Goal: Transaction & Acquisition: Purchase product/service

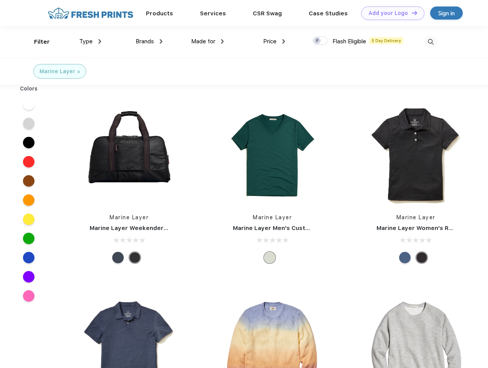
click at [390, 13] on link "Add your Logo Design Tool" at bounding box center [392, 13] width 63 height 13
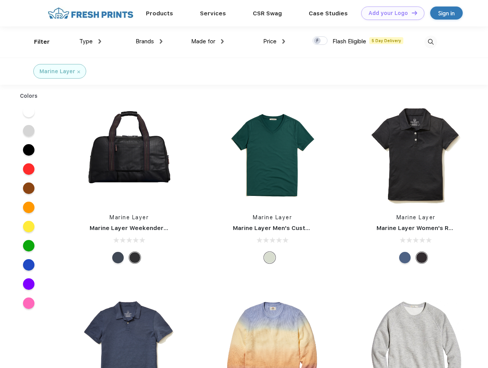
click at [0, 0] on div "Design Tool" at bounding box center [0, 0] width 0 height 0
click at [411, 13] on link "Add your Logo Design Tool" at bounding box center [392, 13] width 63 height 13
click at [37, 42] on div "Filter" at bounding box center [42, 42] width 16 height 9
click at [90, 41] on span "Type" at bounding box center [85, 41] width 13 height 7
click at [149, 41] on span "Brands" at bounding box center [145, 41] width 18 height 7
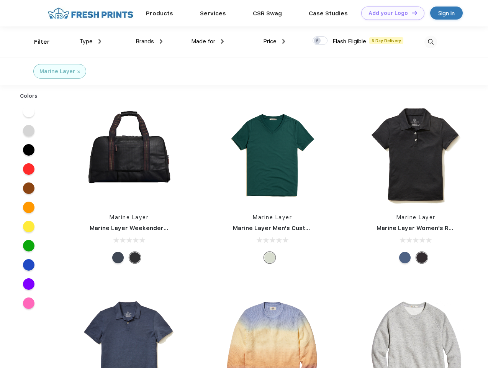
click at [208, 41] on span "Made for" at bounding box center [203, 41] width 24 height 7
click at [274, 41] on span "Price" at bounding box center [269, 41] width 13 height 7
click at [320, 41] on div at bounding box center [319, 40] width 15 height 8
click at [317, 41] on input "checkbox" at bounding box center [314, 38] width 5 height 5
click at [430, 42] on img at bounding box center [430, 42] width 13 height 13
